Goal: Task Accomplishment & Management: Manage account settings

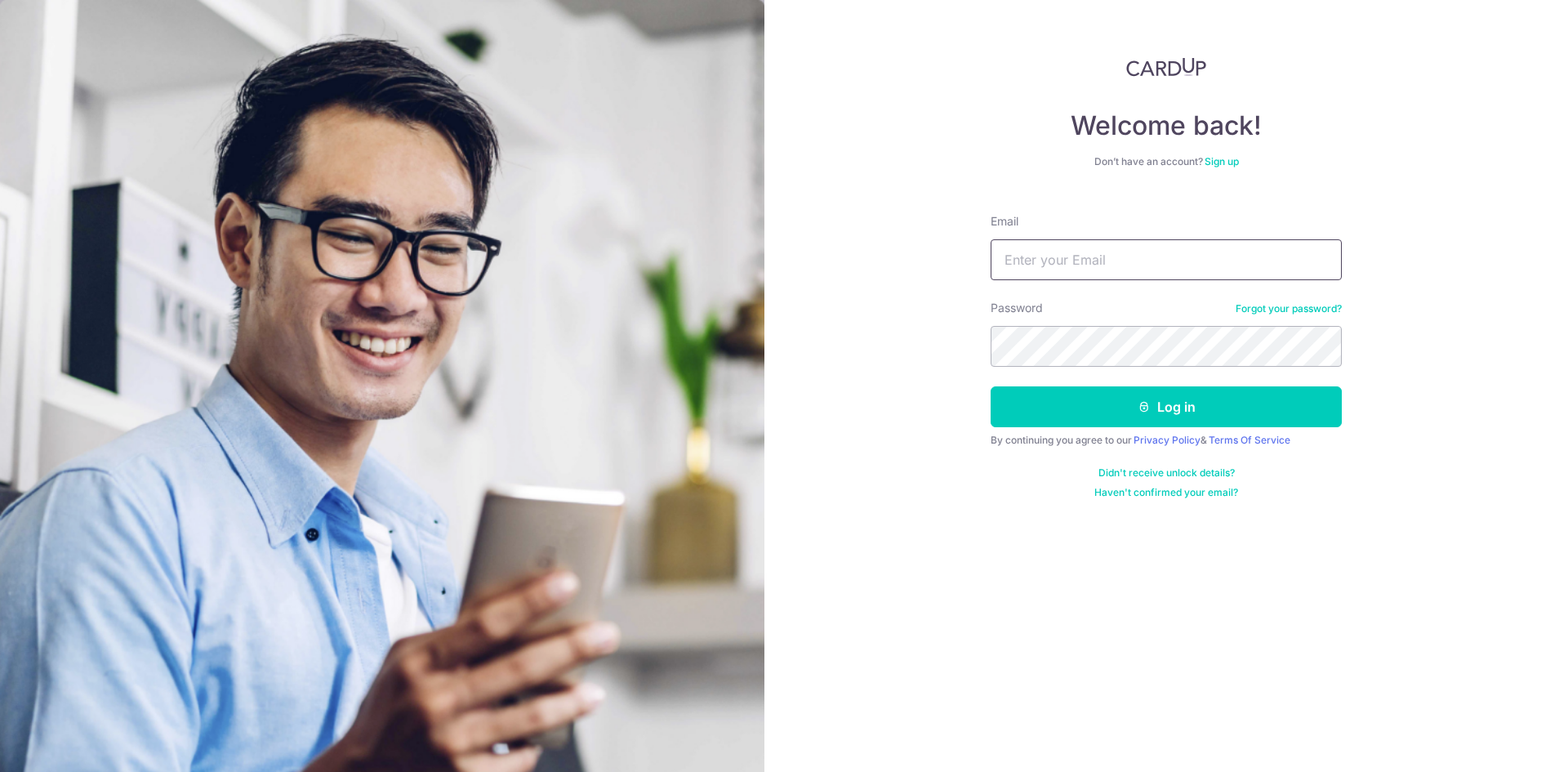
drag, startPoint x: 1157, startPoint y: 240, endPoint x: 1157, endPoint y: 254, distance: 14.0
click at [1157, 240] on input "Email" at bounding box center [1166, 260] width 351 height 40
type input "[EMAIL_ADDRESS][DOMAIN_NAME]"
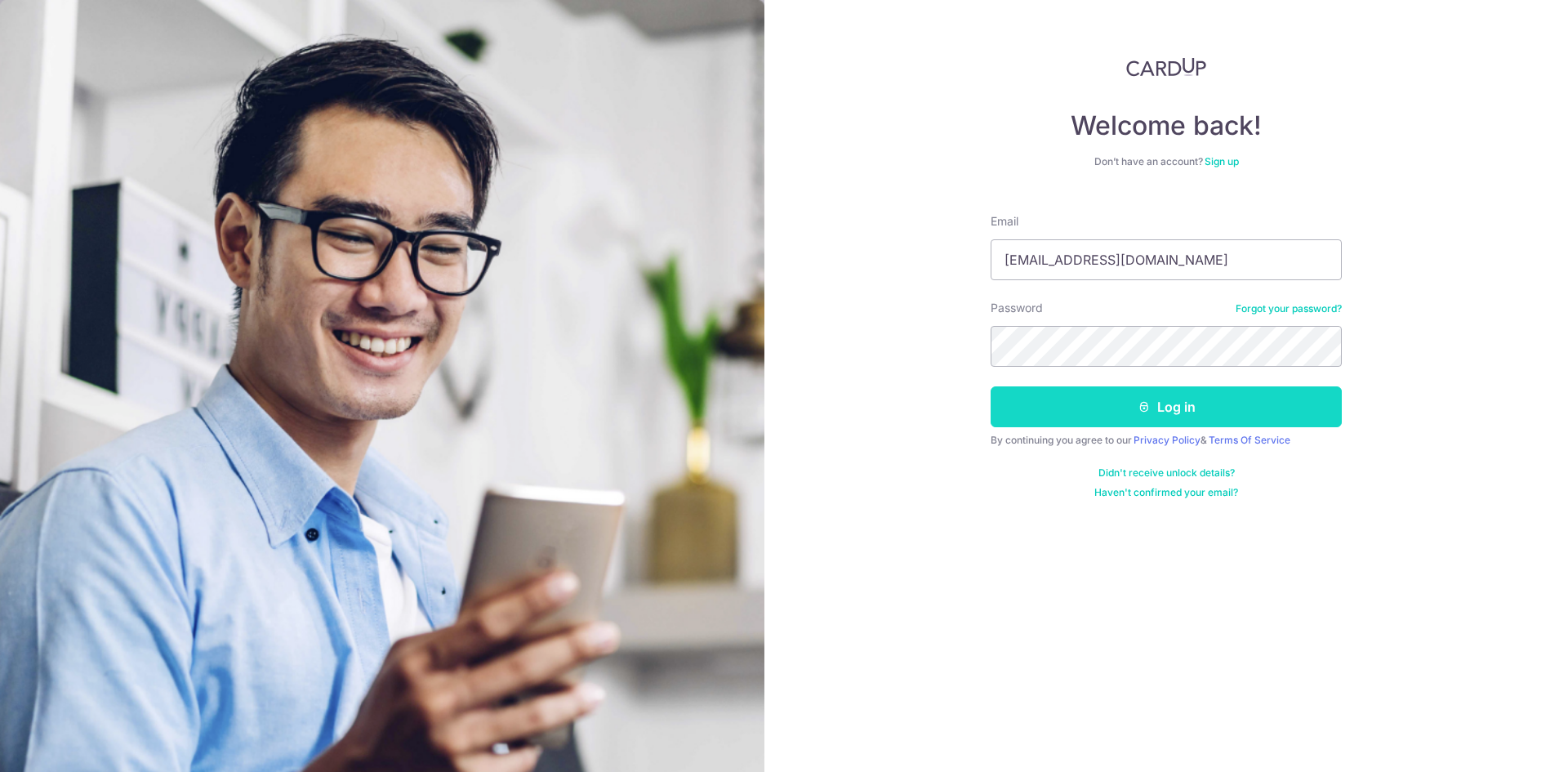
click at [1130, 397] on button "Log in" at bounding box center [1166, 407] width 351 height 40
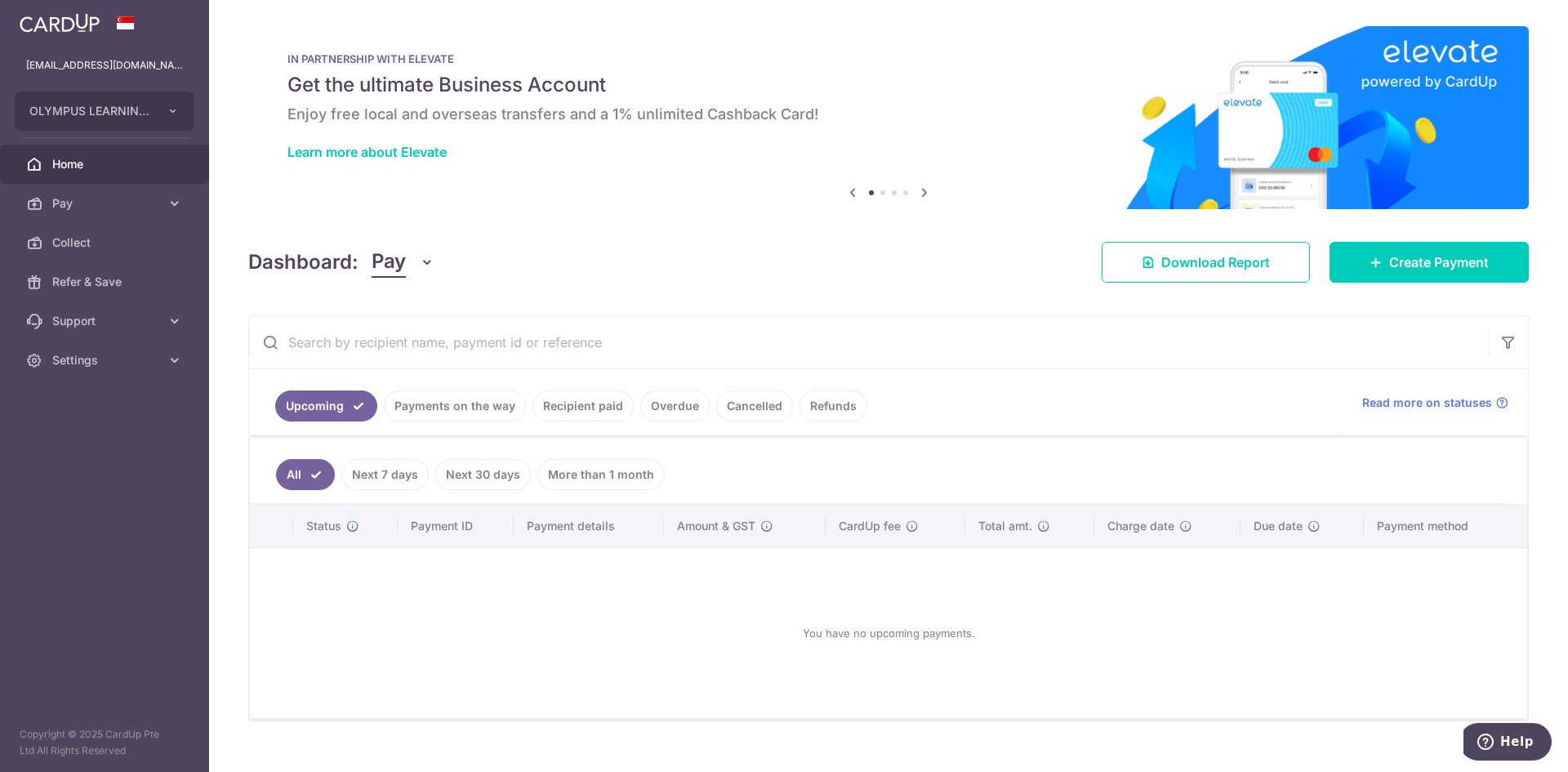
click at [587, 401] on link "Recipient paid" at bounding box center [583, 406] width 102 height 31
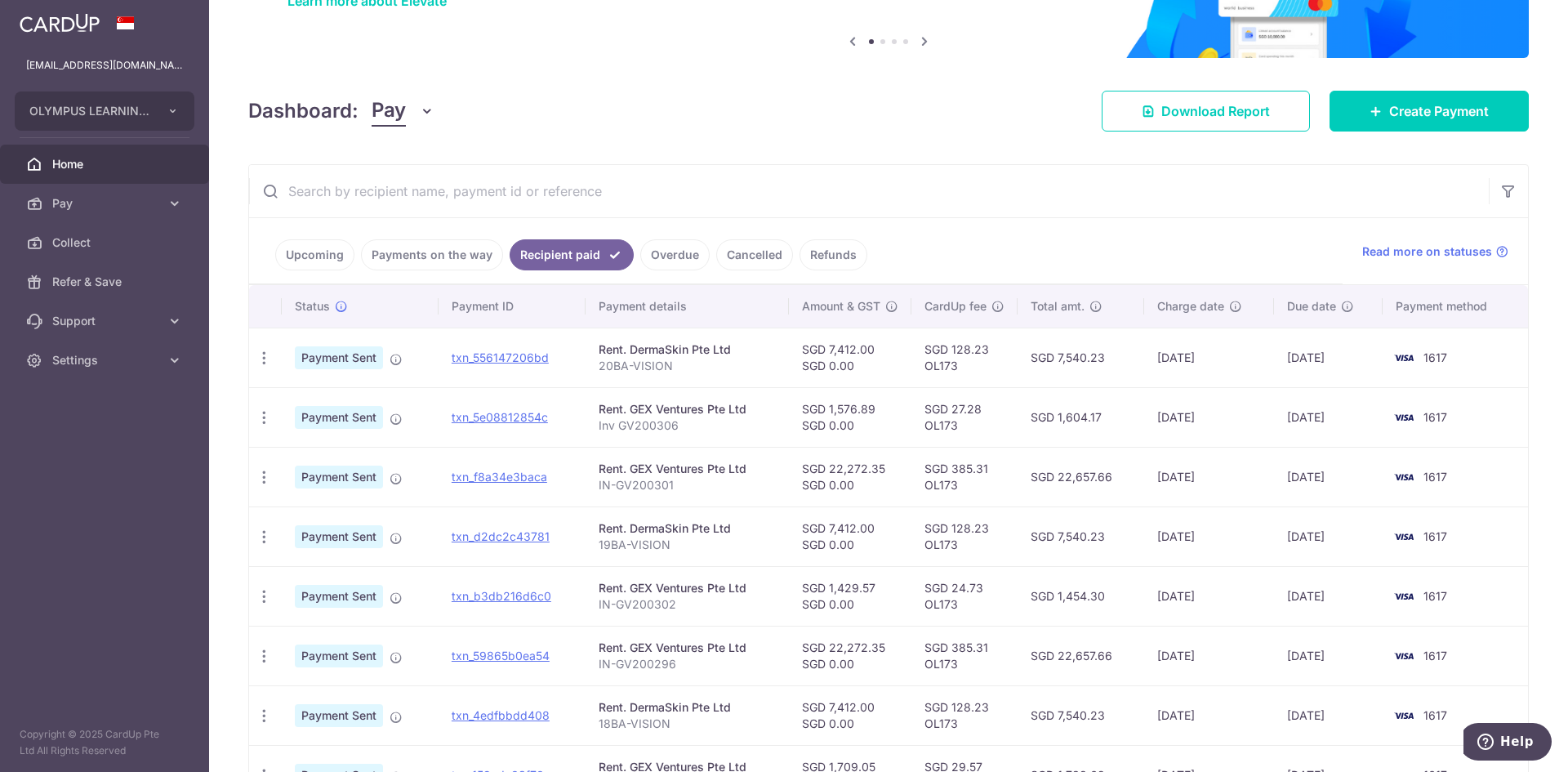
scroll to position [164, 0]
